Goal: Find specific page/section: Find specific page/section

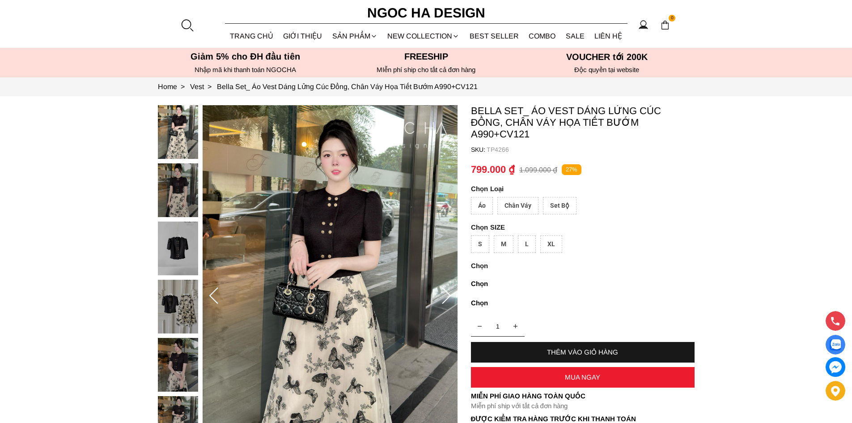
click at [185, 26] on div at bounding box center [186, 24] width 13 height 13
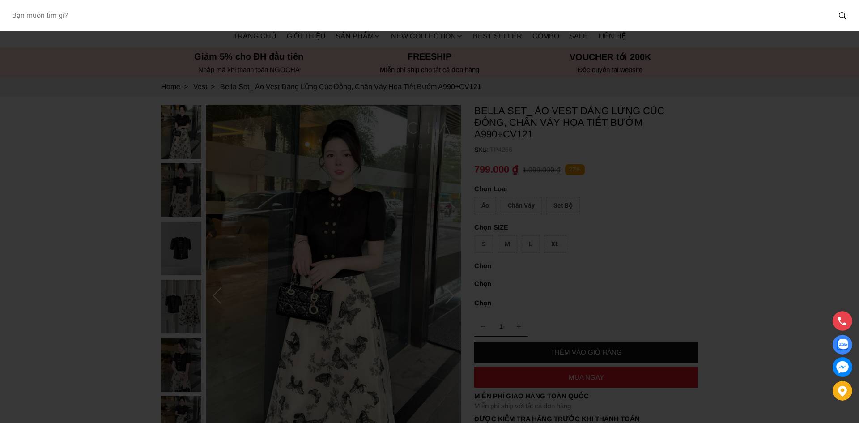
click at [256, 16] on input "Input search Bạn muốn tìm gì?" at bounding box center [417, 15] width 826 height 21
type input "1078"
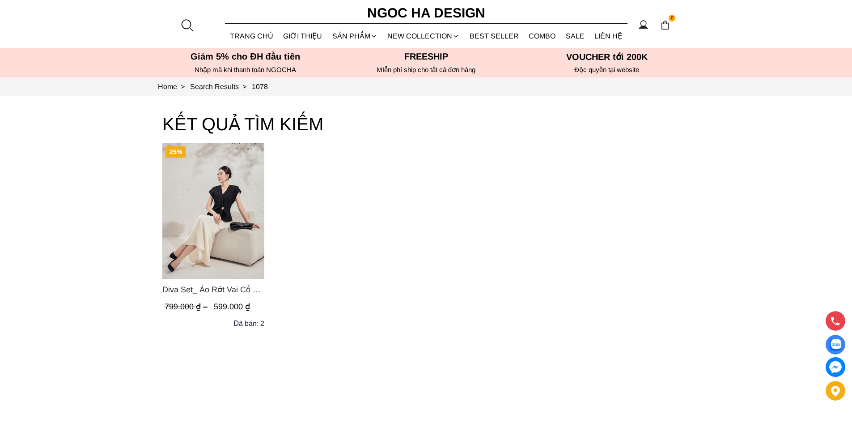
click at [216, 176] on img "Product image - Diva Set_ Áo Rớt Vai Cổ V, Chân Váy Lụa Đuôi Cá A1078+CV134" at bounding box center [213, 211] width 102 height 136
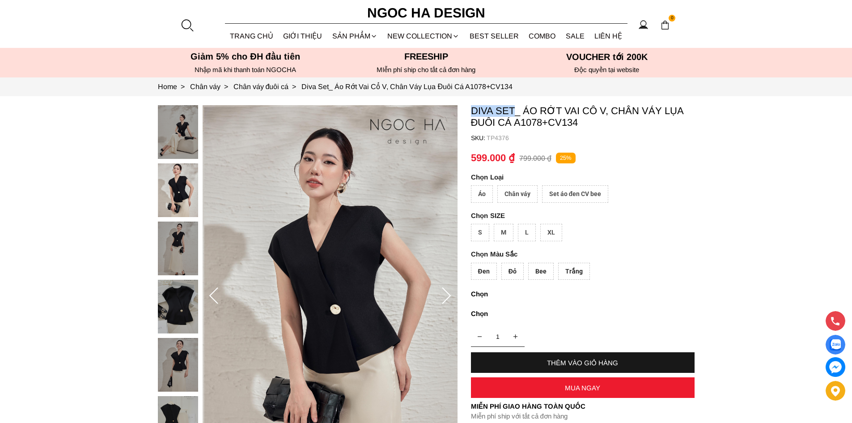
drag, startPoint x: 515, startPoint y: 112, endPoint x: 469, endPoint y: 115, distance: 45.3
click at [471, 115] on p "Diva Set_ Áo Rớt Vai Cổ V, Chân Váy Lụa Đuôi Cá A1078+CV134" at bounding box center [583, 116] width 224 height 23
copy p "Diva Set"
click at [191, 22] on div at bounding box center [186, 24] width 13 height 13
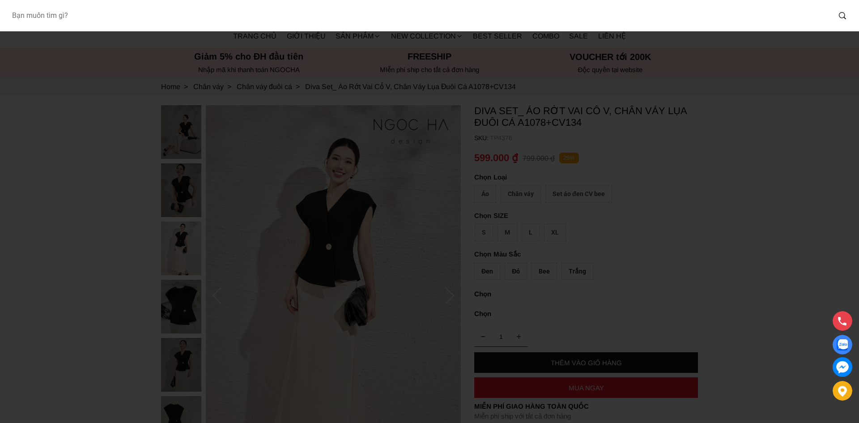
click at [201, 10] on input "Input search Bạn muốn tìm gì?" at bounding box center [417, 15] width 826 height 21
type input "A956"
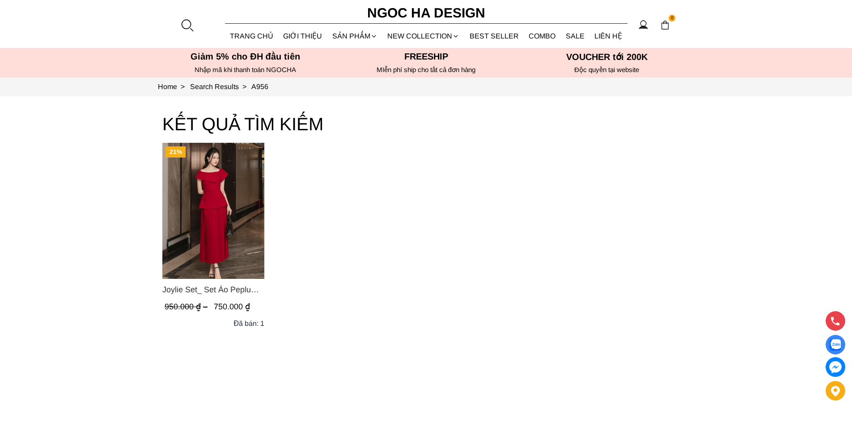
click at [224, 289] on span "Joylie Set_ Set Áo Peplum Vai Lệch, Chân Váy Dập Ly Màu Đỏ A956, CV120" at bounding box center [213, 289] width 102 height 13
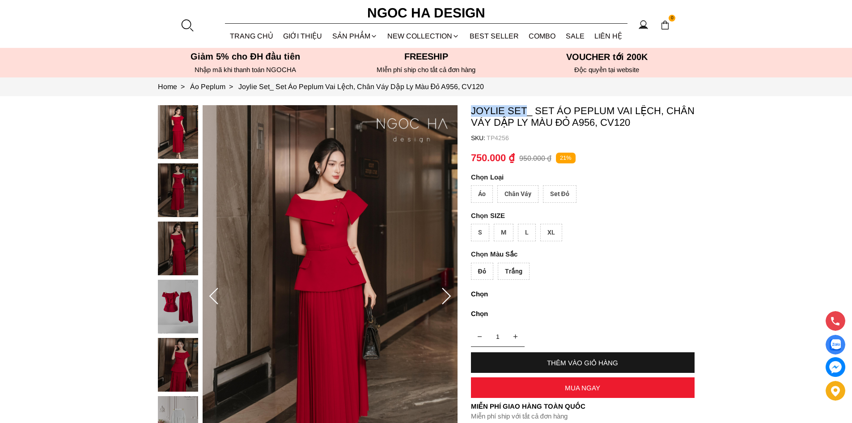
drag, startPoint x: 527, startPoint y: 113, endPoint x: 467, endPoint y: 113, distance: 59.5
click at [470, 115] on section "Joylie Set_ Set Áo Peplum Vai Lệch, Chân Váy Dập Ly Màu Đỏ A956, CV120 SKU: TP4…" at bounding box center [426, 296] width 852 height 400
copy p "Joylie Set"
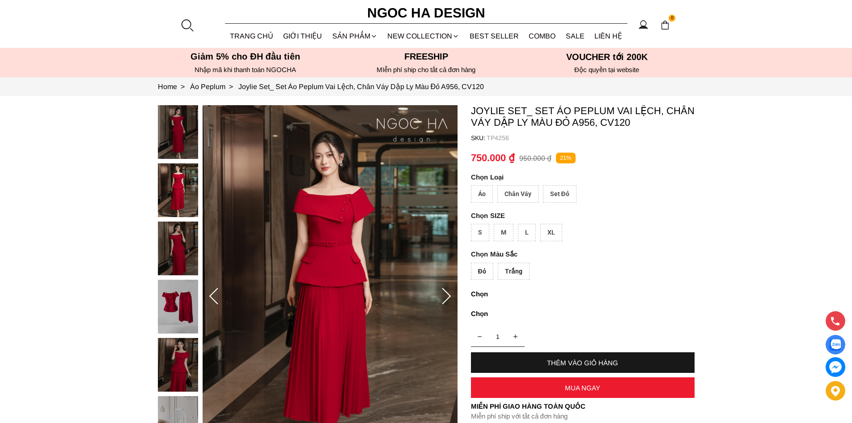
click at [188, 21] on div at bounding box center [186, 24] width 13 height 13
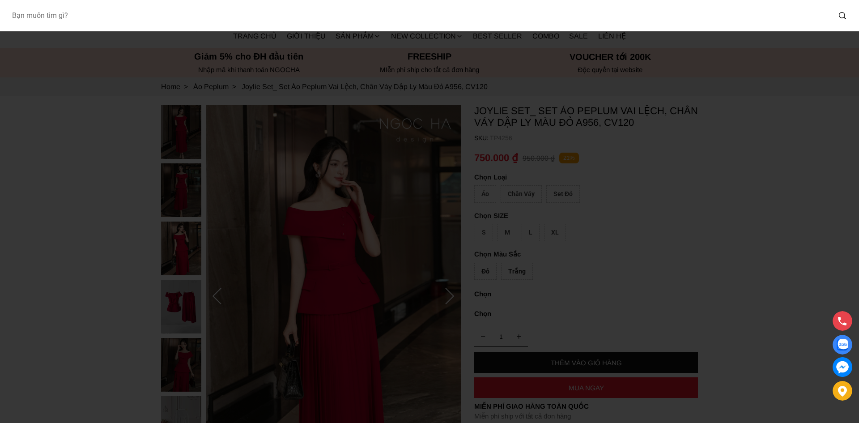
click at [230, 25] on input "Input search Bạn muốn tìm gì?" at bounding box center [417, 15] width 826 height 21
type input "A934"
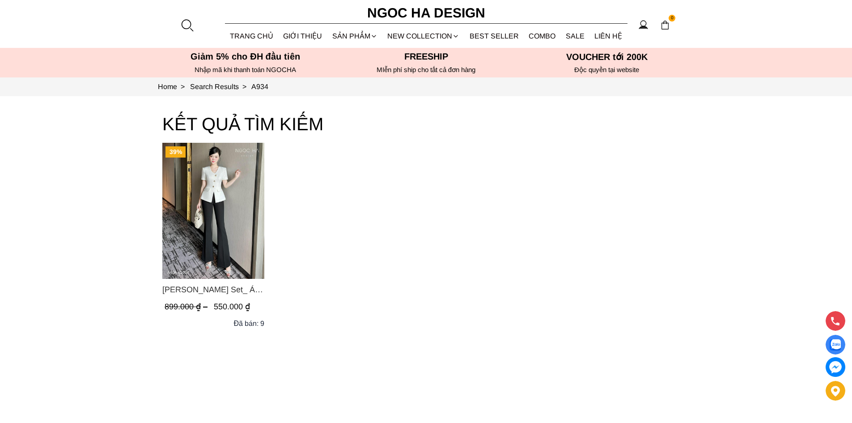
click at [217, 291] on span "[PERSON_NAME] Set_ Áo Vạt Chéo Đính 3 Cúc, Quần Suông Ống Loe A934+Q007" at bounding box center [213, 289] width 102 height 13
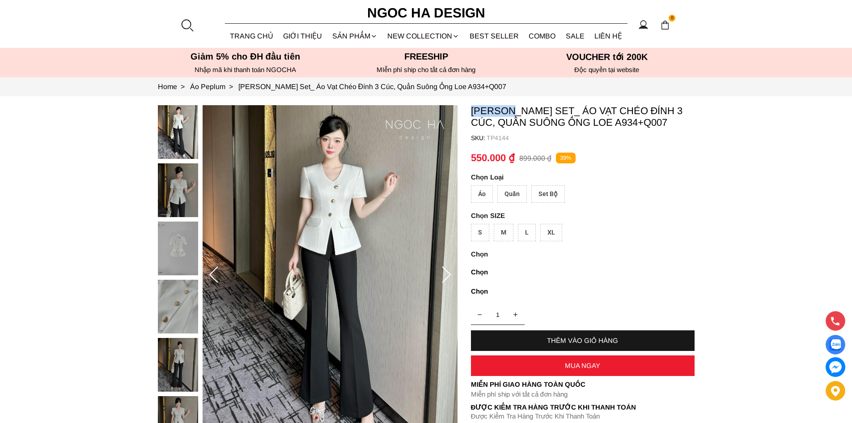
drag, startPoint x: 472, startPoint y: 111, endPoint x: 516, endPoint y: 107, distance: 43.5
click at [516, 107] on p "Amy Set_ Áo Vạt Chéo Đính 3 Cúc, Quần Suông Ống Loe A934+Q007" at bounding box center [583, 116] width 224 height 23
copy p "Amy Set"
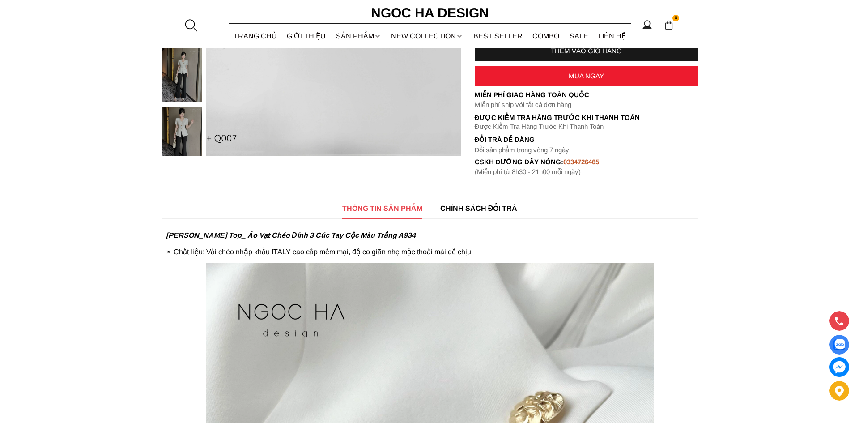
scroll to position [447, 0]
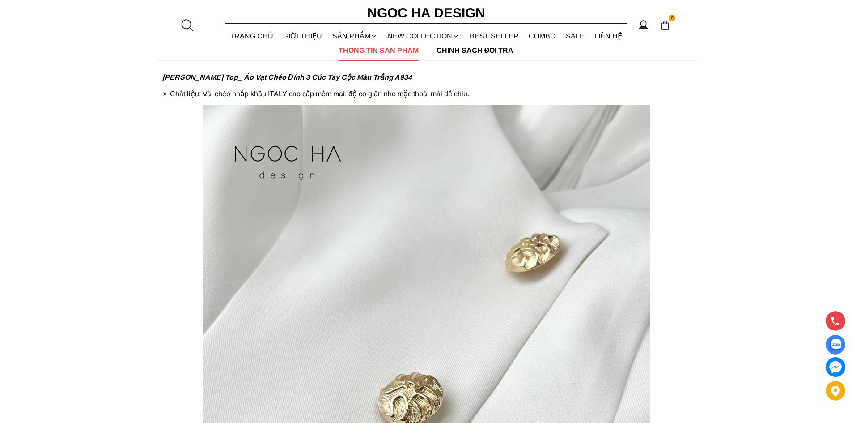
click at [187, 21] on div at bounding box center [186, 24] width 13 height 13
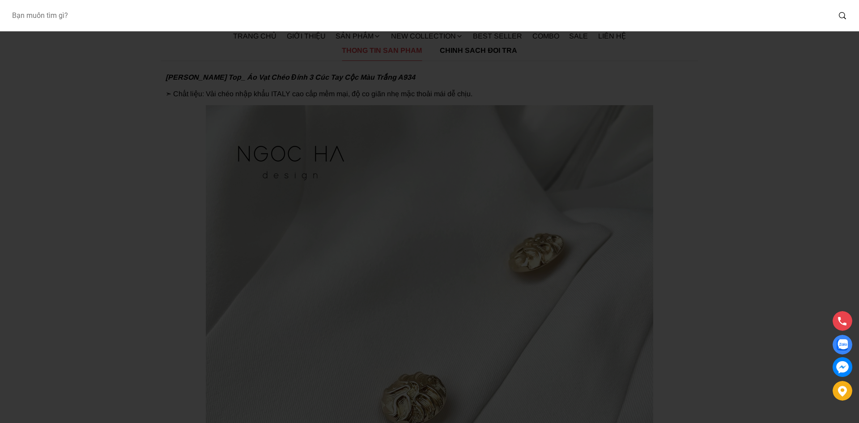
click at [204, 20] on input "Input search Bạn muốn tìm gì?" at bounding box center [417, 15] width 826 height 21
paste input "Diva"
type input "Diva"
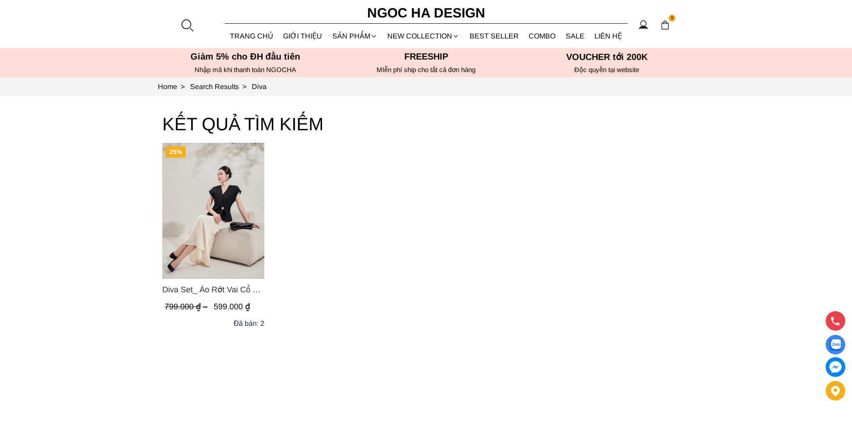
click at [221, 286] on span "Diva Set_ Áo Rớt Vai Cổ V, Chân Váy Lụa Đuôi Cá A1078+CV134" at bounding box center [213, 289] width 102 height 13
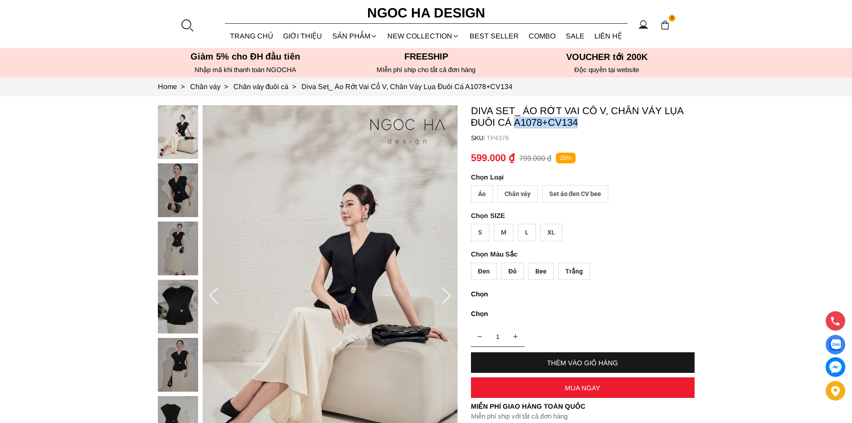
drag, startPoint x: 581, startPoint y: 127, endPoint x: 515, endPoint y: 123, distance: 66.3
click at [515, 123] on p "Diva Set_ Áo Rớt Vai Cổ V, Chân Váy Lụa Đuôi Cá A1078+CV134" at bounding box center [583, 116] width 224 height 23
copy p "A1078+CV134"
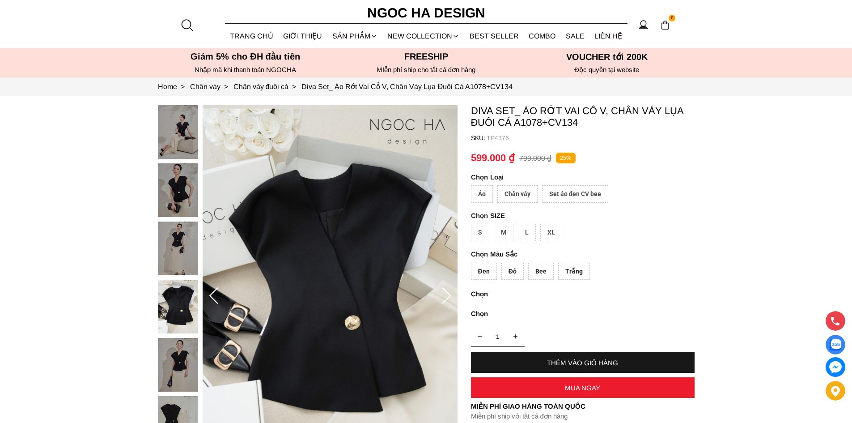
click at [185, 26] on div at bounding box center [186, 24] width 13 height 13
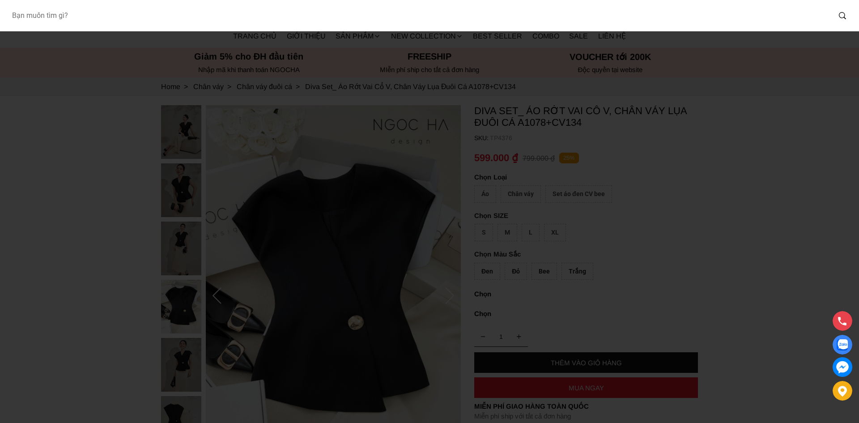
click at [208, 23] on input "Input search Bạn muốn tìm gì?" at bounding box center [417, 15] width 826 height 21
paste input "Joylie Set"
type input "Joylie Set"
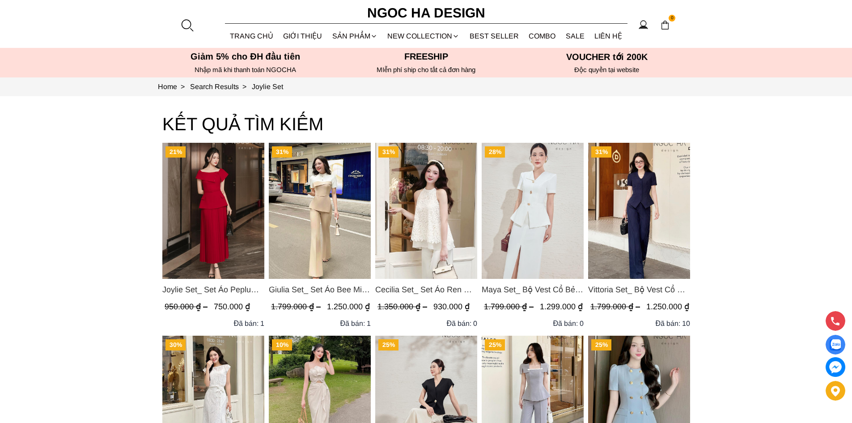
click at [230, 292] on span "Joylie Set_ Set Áo Peplum Vai Lệch, Chân Váy Dập Ly Màu Đỏ A956, CV120" at bounding box center [213, 289] width 102 height 13
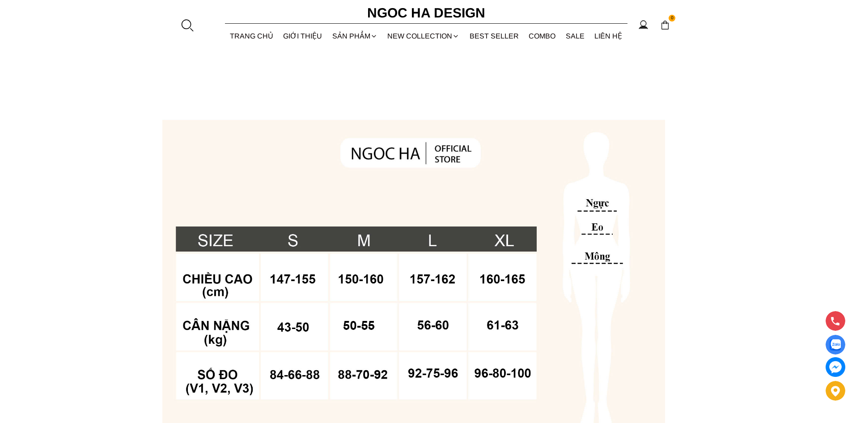
scroll to position [596, 0]
